Goal: Find contact information: Find contact information

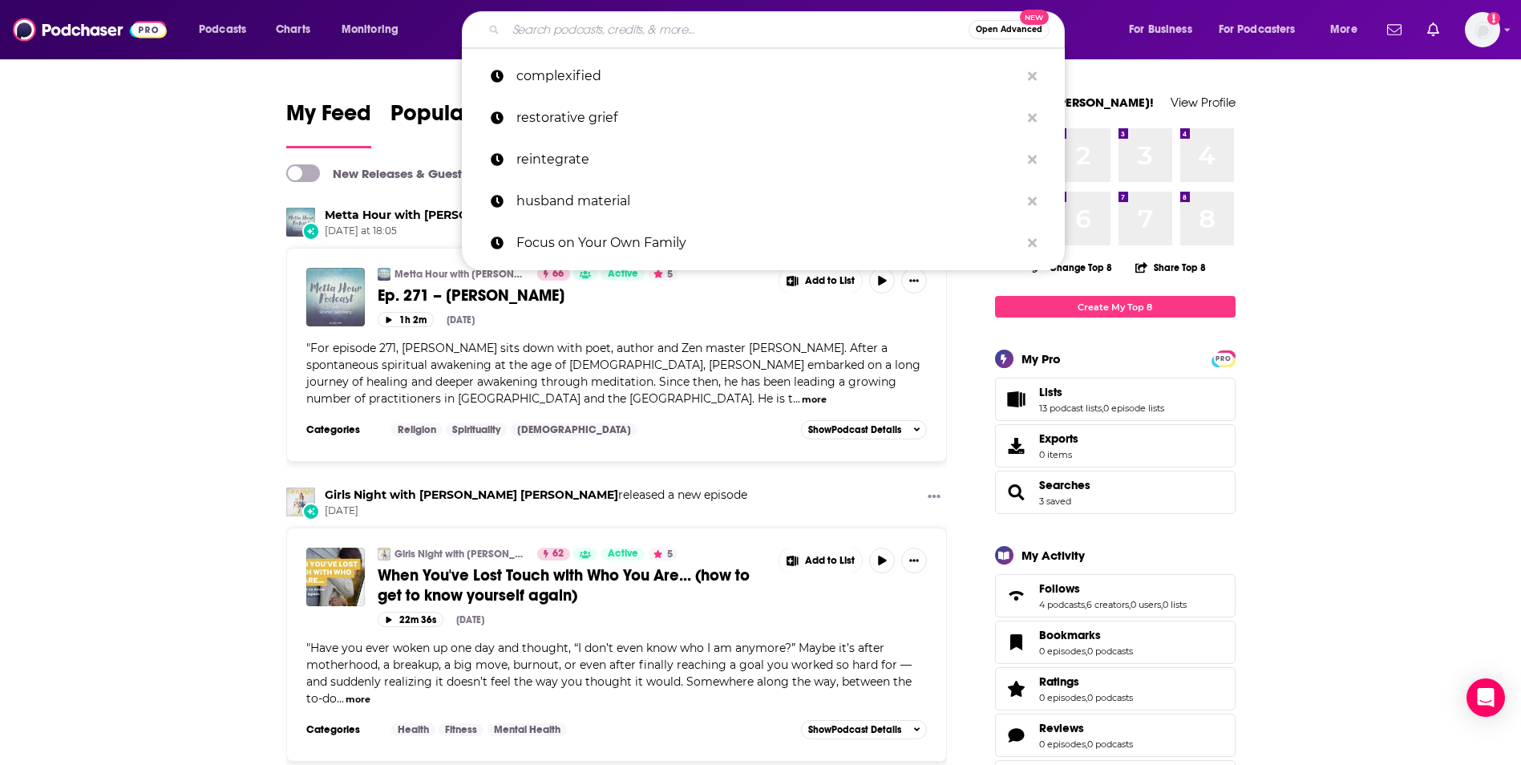
click at [550, 20] on input "Search podcasts, credits, & more..." at bounding box center [737, 30] width 463 height 26
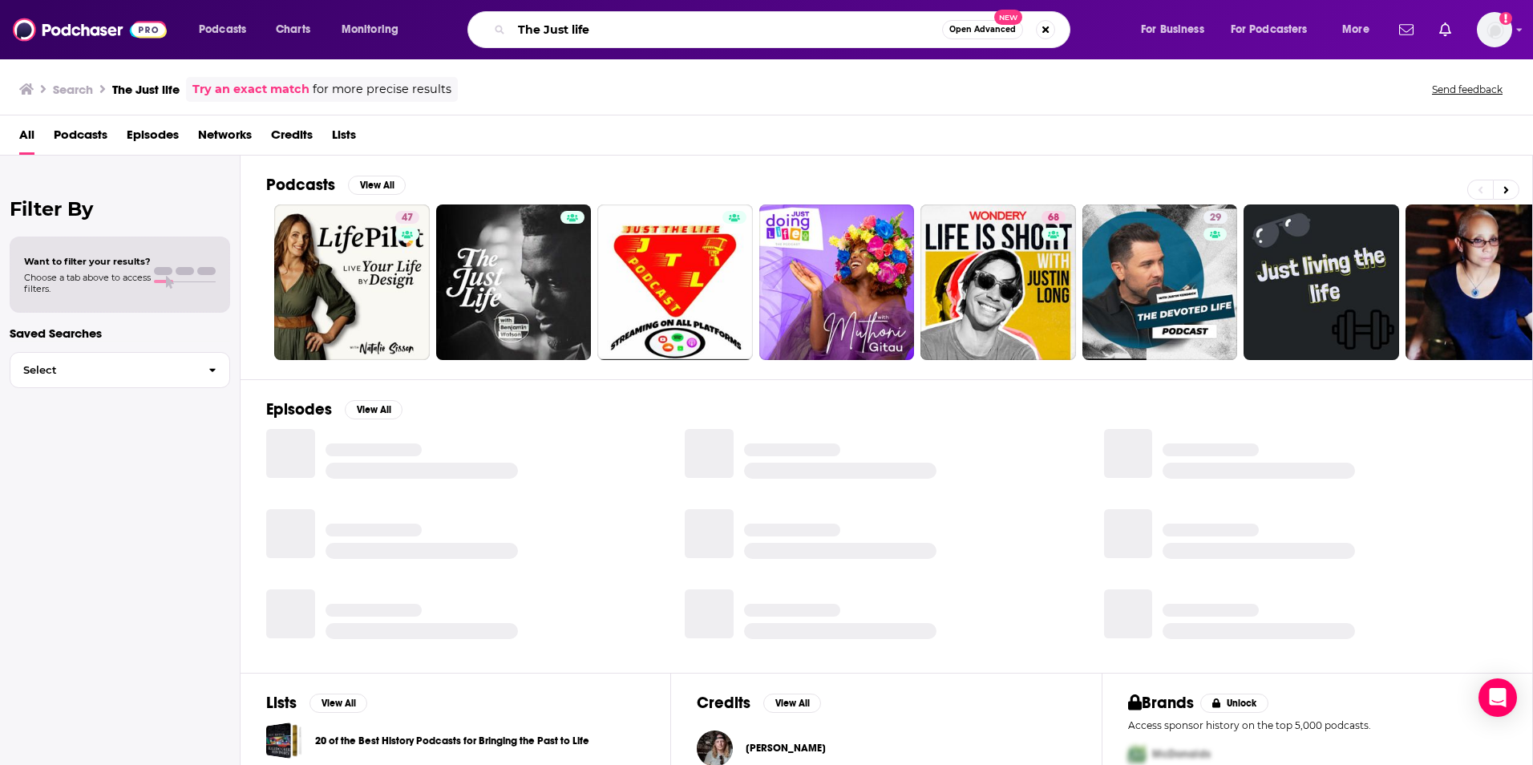
click at [632, 31] on input "The Just life" at bounding box center [727, 30] width 431 height 26
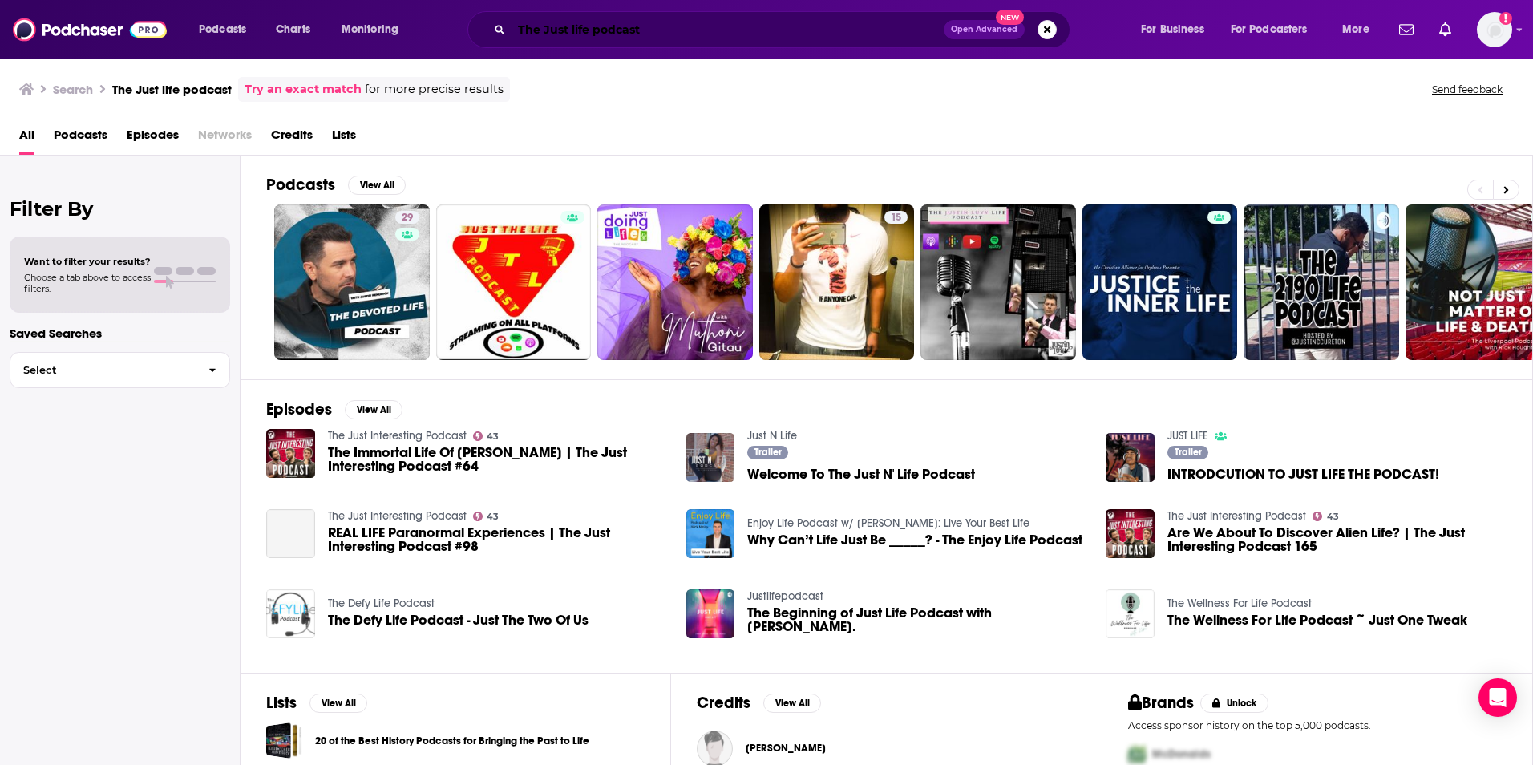
click at [618, 30] on input "The Just life podcast" at bounding box center [728, 30] width 432 height 26
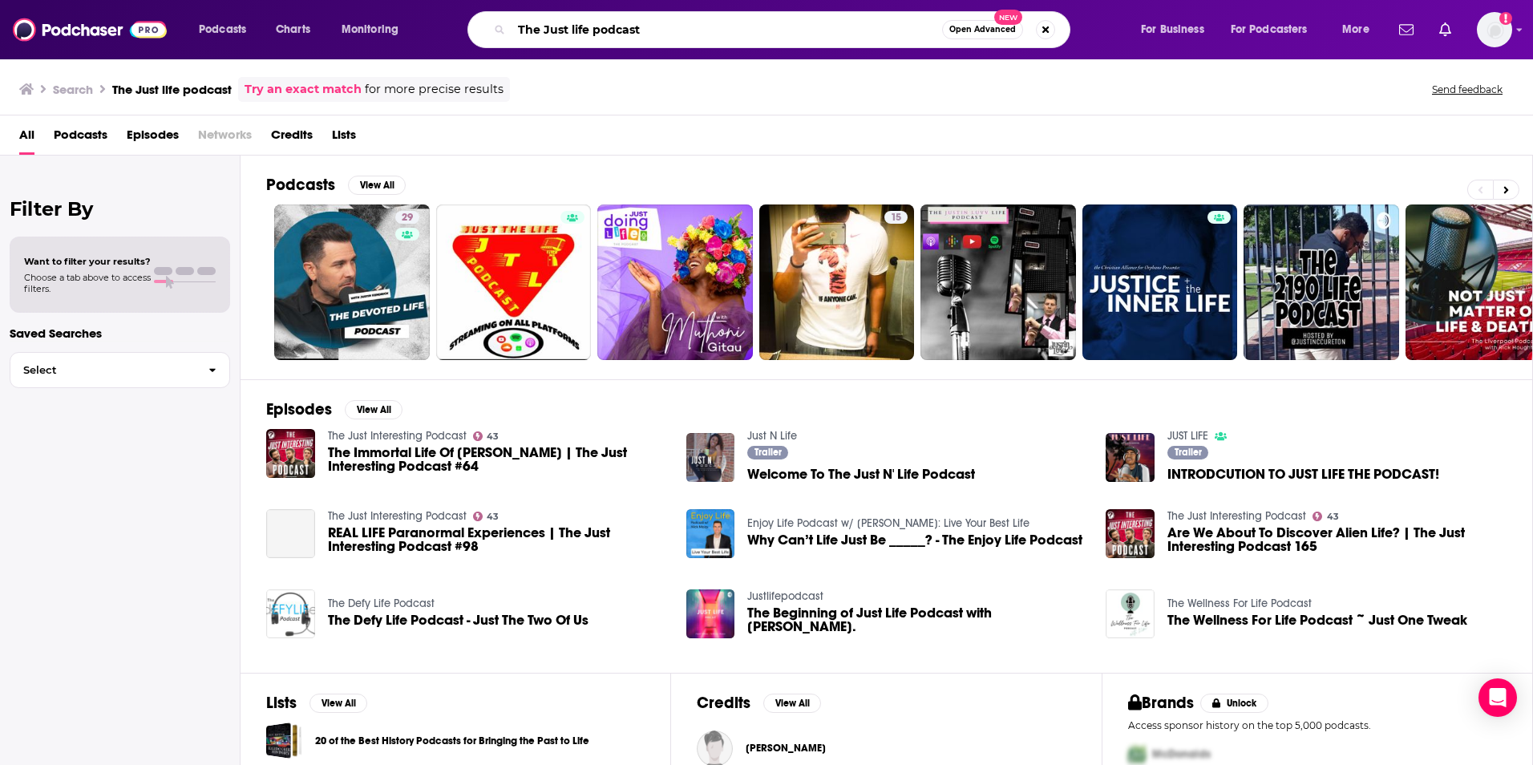
click at [618, 30] on input "The Just life podcast" at bounding box center [727, 30] width 431 height 26
type input "The Just life with [PERSON_NAME]"
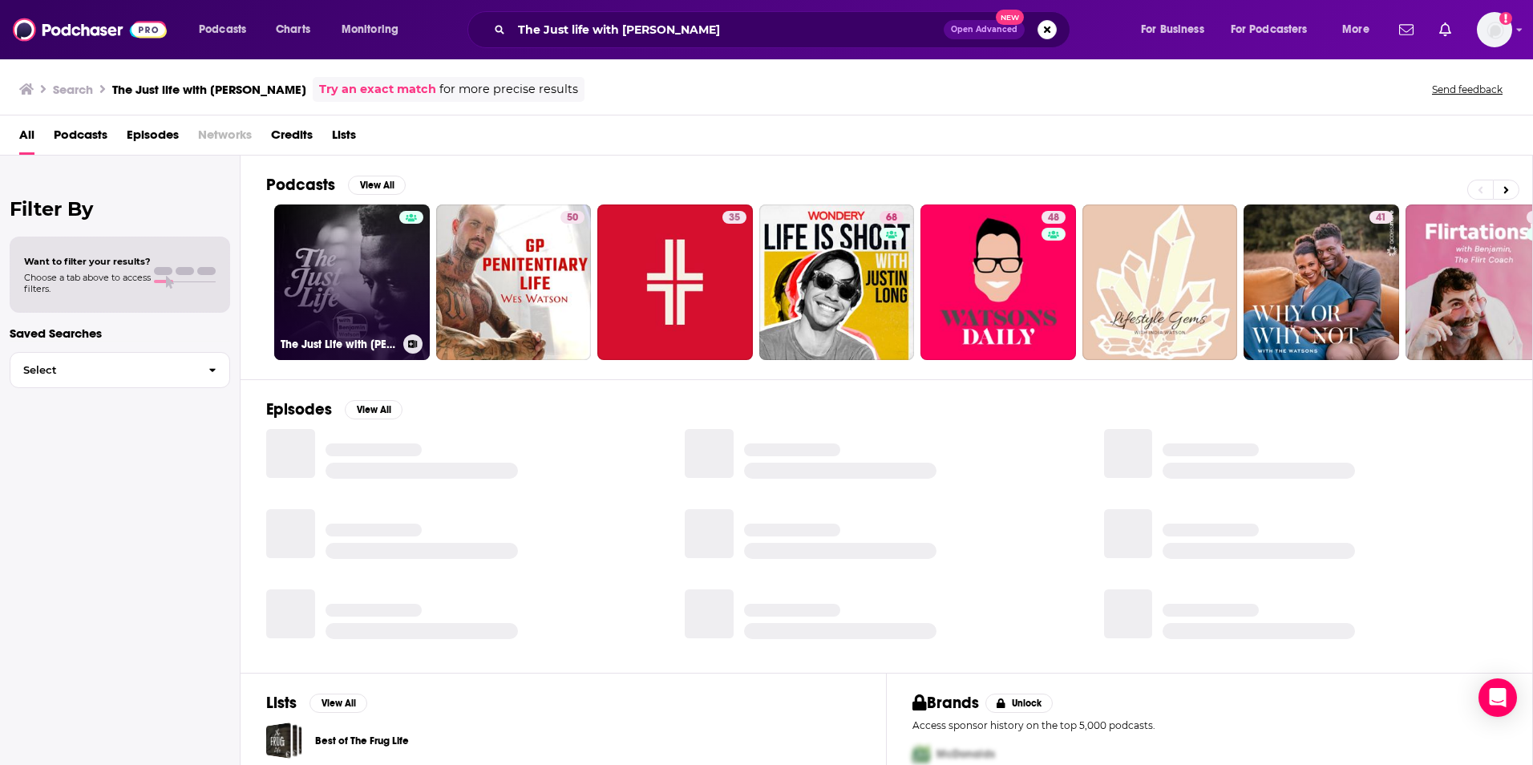
click at [373, 273] on link "The Just Life with [PERSON_NAME]" at bounding box center [352, 283] width 156 height 156
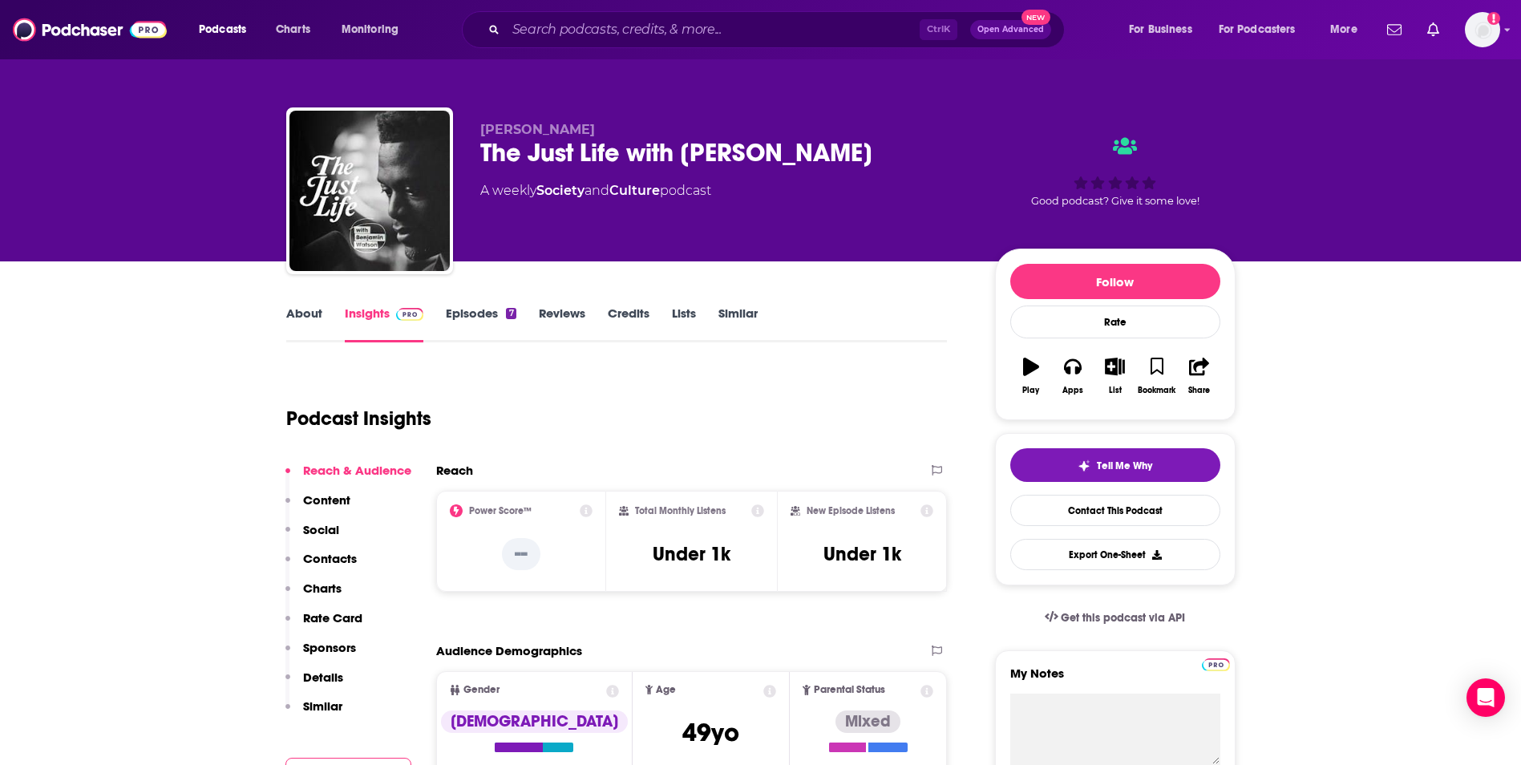
click at [300, 316] on link "About" at bounding box center [304, 324] width 36 height 37
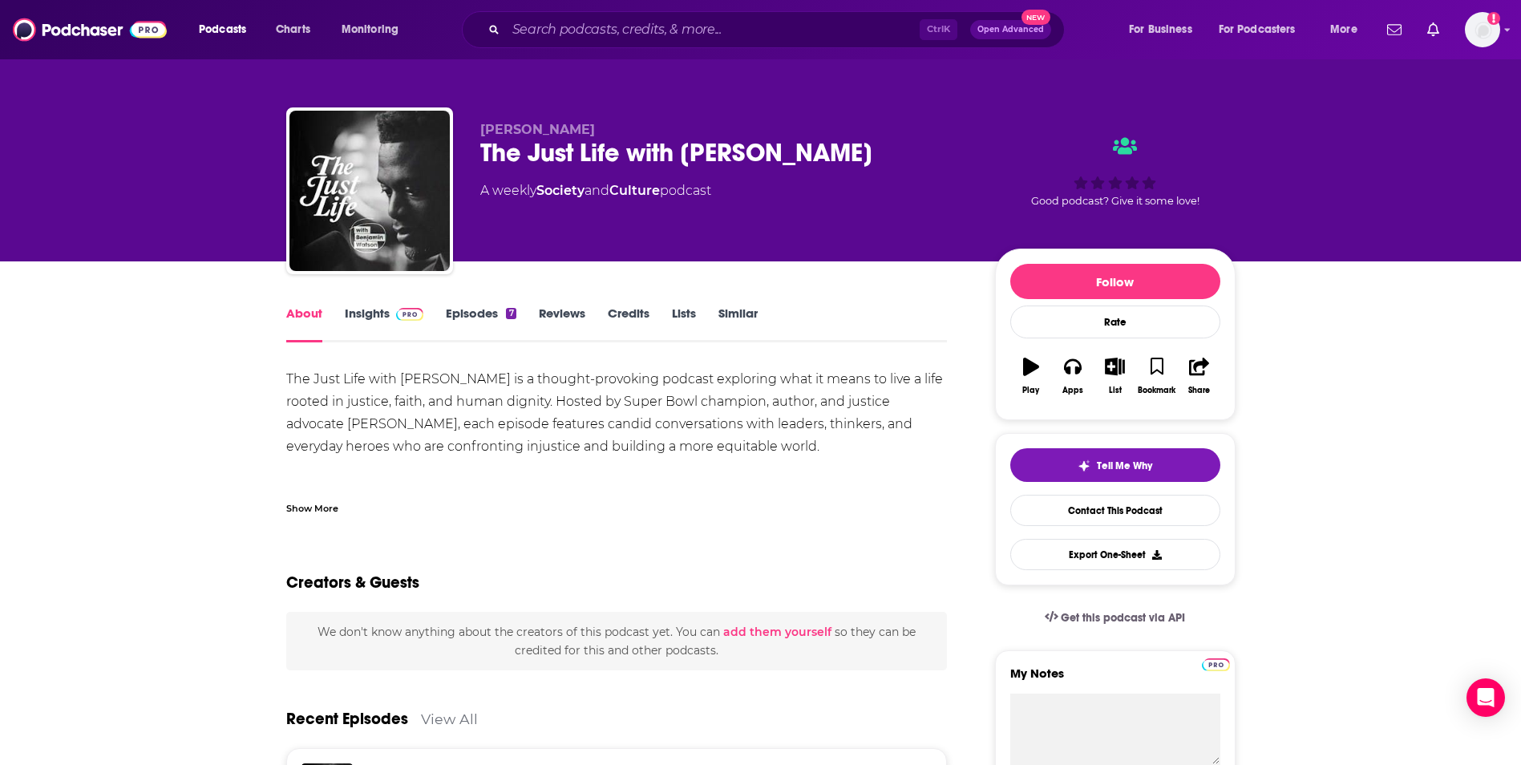
click at [361, 319] on link "Insights" at bounding box center [384, 324] width 79 height 37
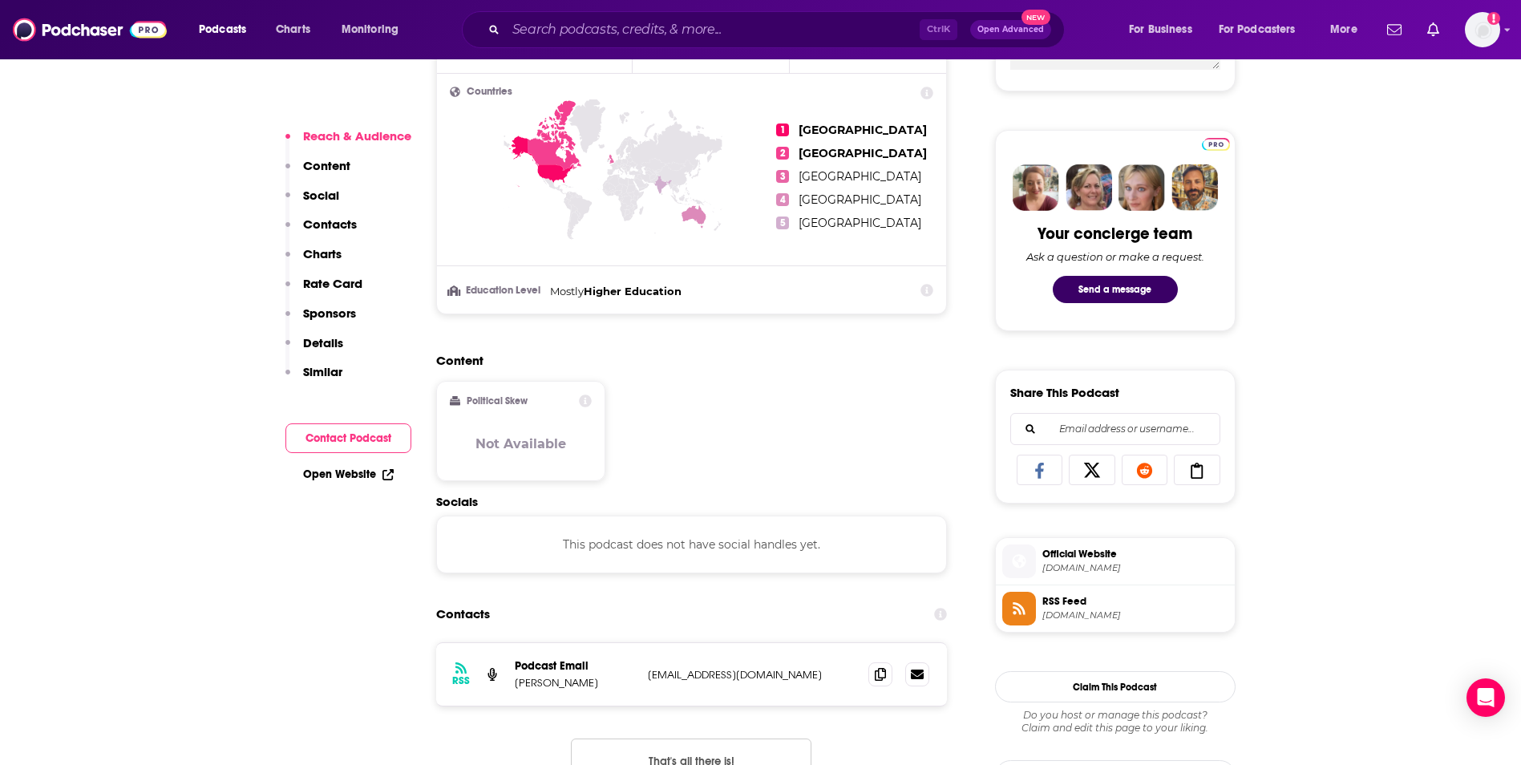
scroll to position [760, 0]
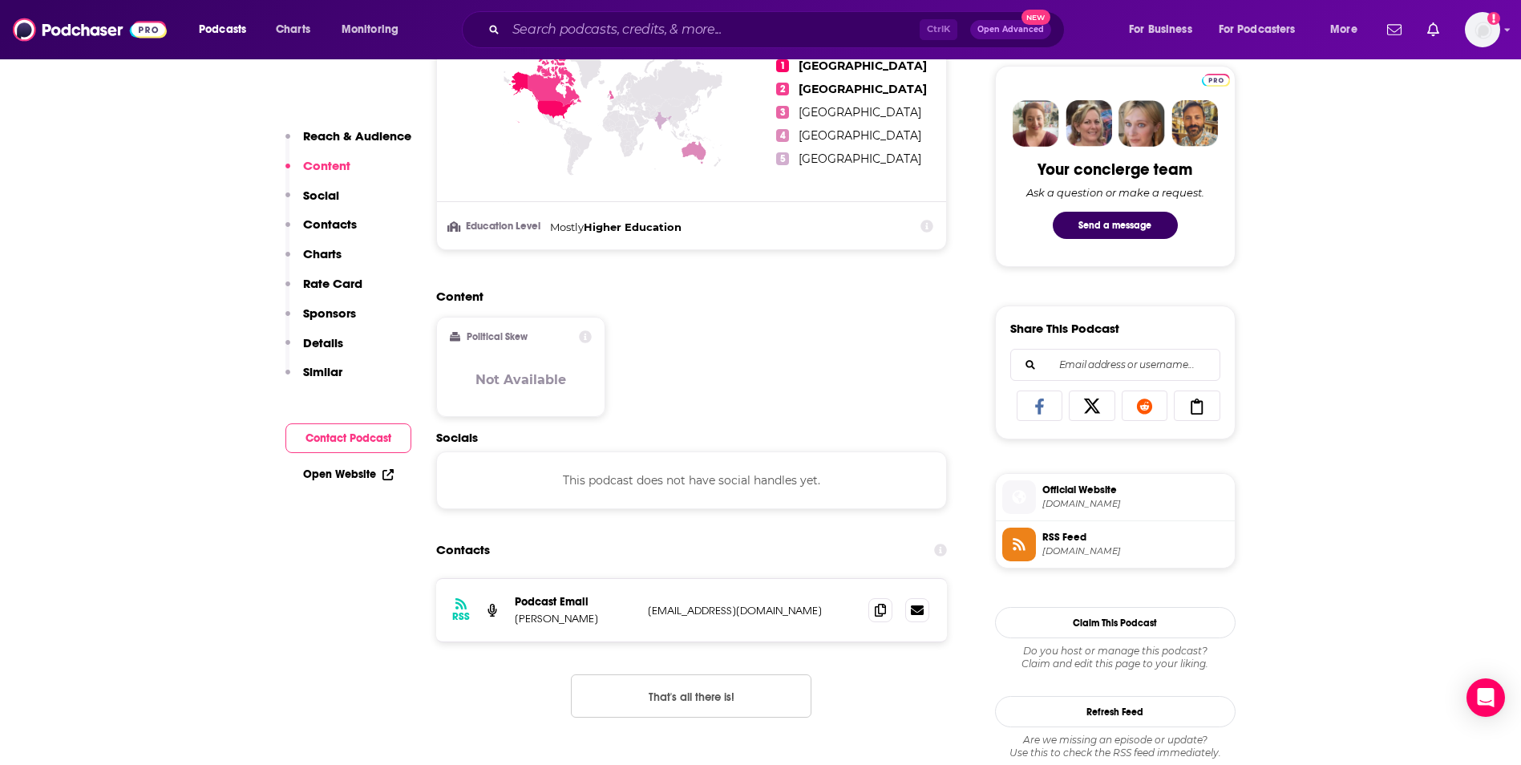
click at [795, 608] on p "[EMAIL_ADDRESS][DOMAIN_NAME]" at bounding box center [752, 611] width 209 height 14
copy div "[EMAIL_ADDRESS][DOMAIN_NAME] [EMAIL_ADDRESS][DOMAIN_NAME]"
